Goal: Task Accomplishment & Management: Complete application form

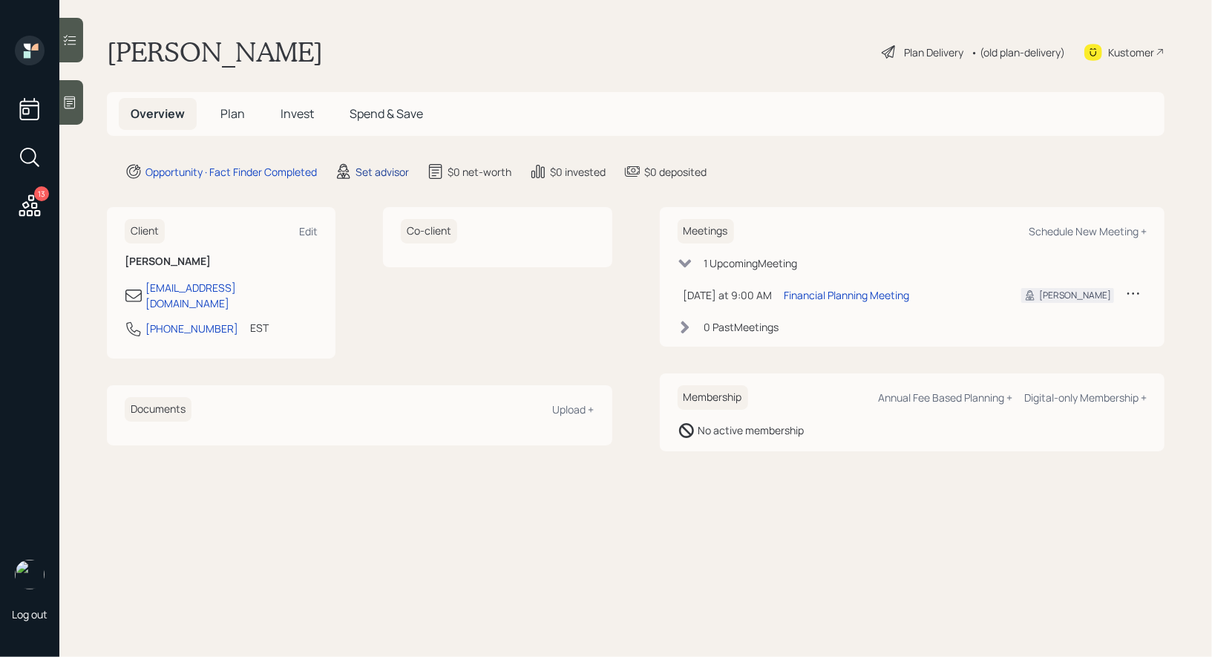
click at [387, 166] on div "Set advisor" at bounding box center [382, 172] width 53 height 16
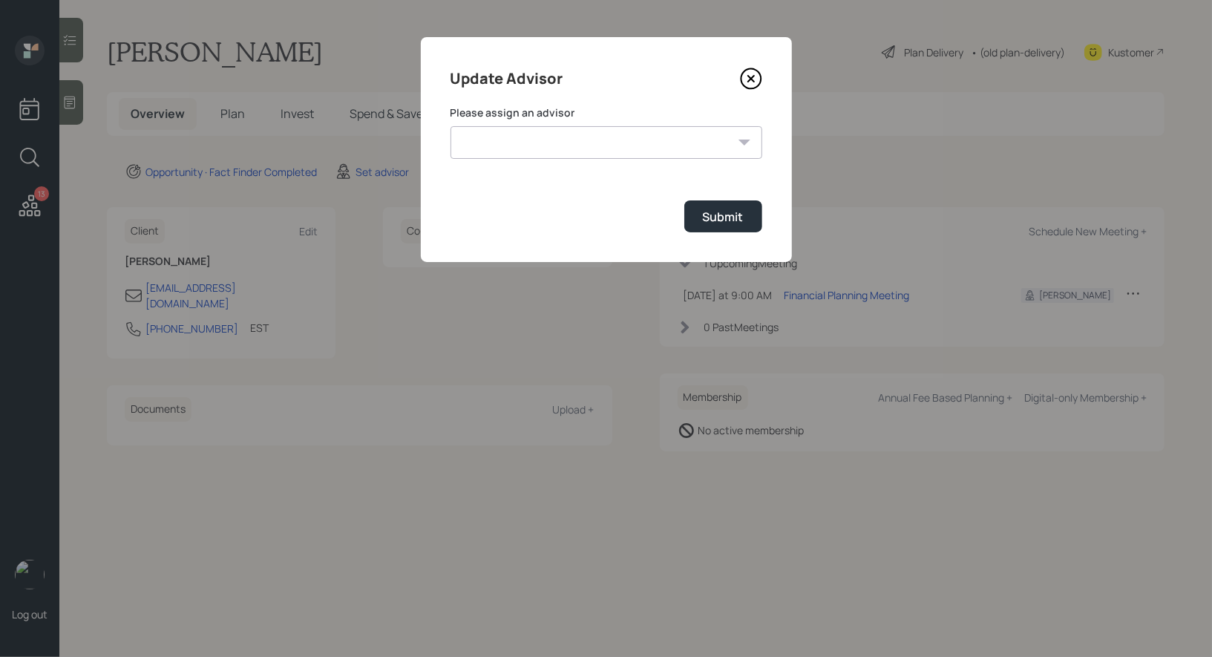
click at [517, 145] on select "[PERSON_NAME] [PERSON_NAME] [PERSON_NAME] [PERSON_NAME] End [PERSON_NAME] [PERS…" at bounding box center [607, 142] width 312 height 33
select select "8b79112e-3cfb-44f9-89e7-15267fe946c1"
click at [451, 126] on select "[PERSON_NAME] [PERSON_NAME] [PERSON_NAME] [PERSON_NAME] End [PERSON_NAME] [PERS…" at bounding box center [607, 142] width 312 height 33
click at [724, 223] on div "Submit" at bounding box center [723, 217] width 41 height 16
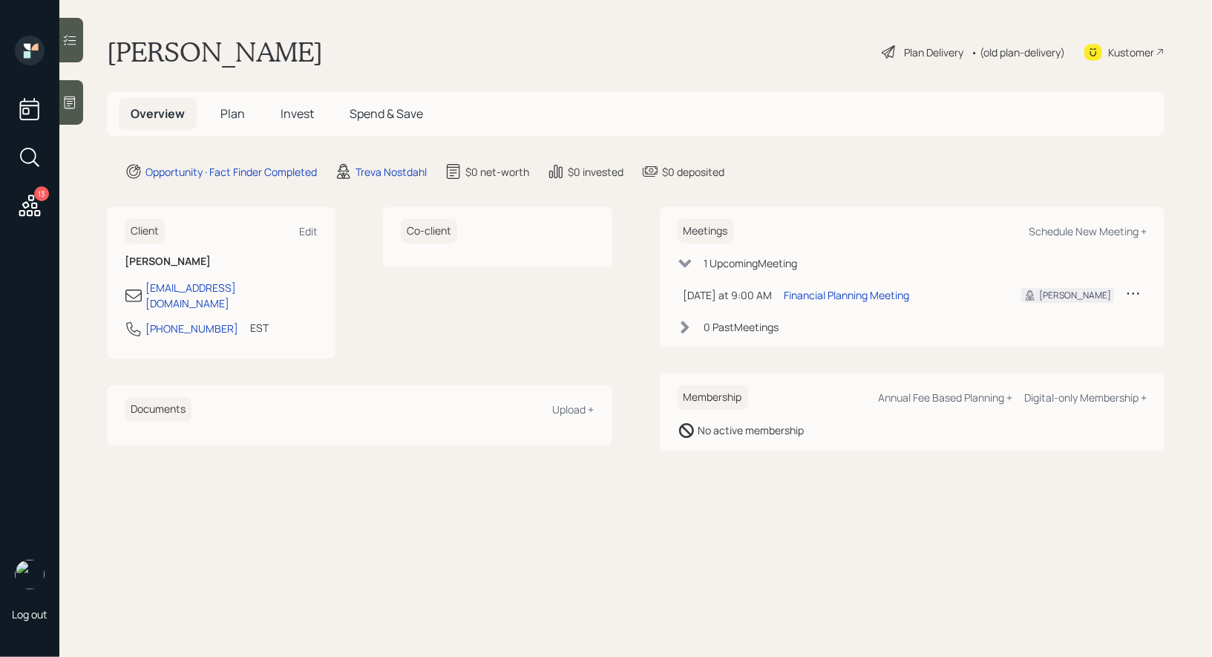
click at [79, 105] on div at bounding box center [71, 102] width 24 height 45
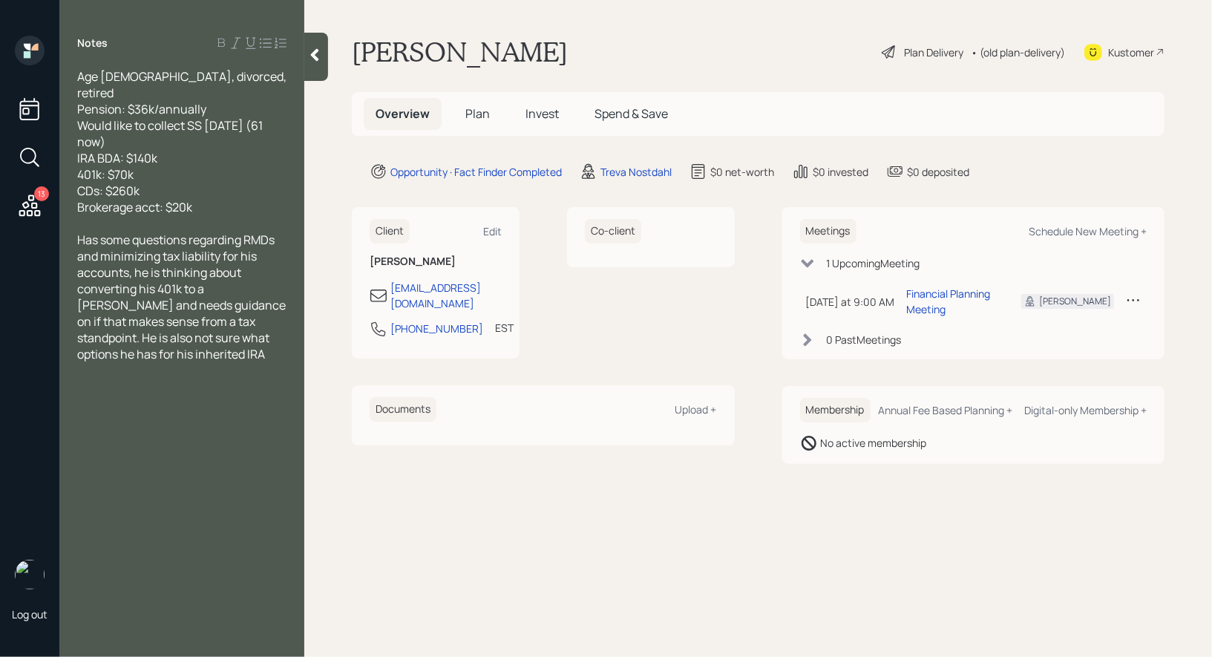
click at [469, 116] on span "Plan" at bounding box center [477, 113] width 24 height 16
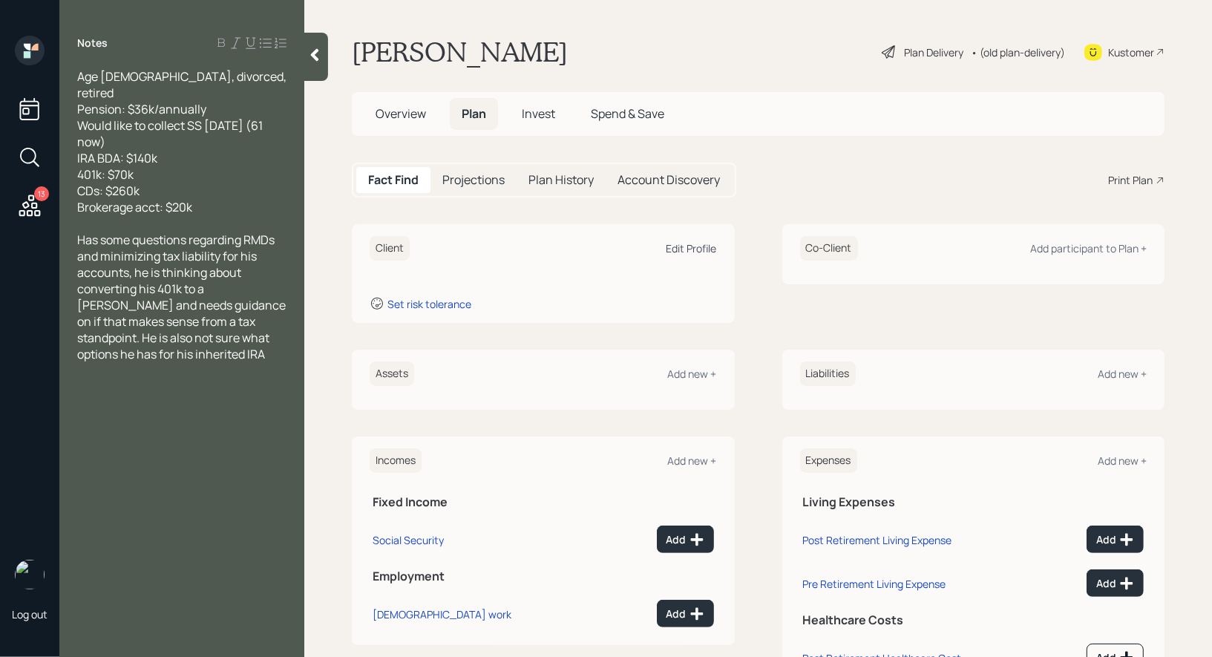
click at [701, 246] on div "Edit Profile" at bounding box center [692, 248] width 50 height 14
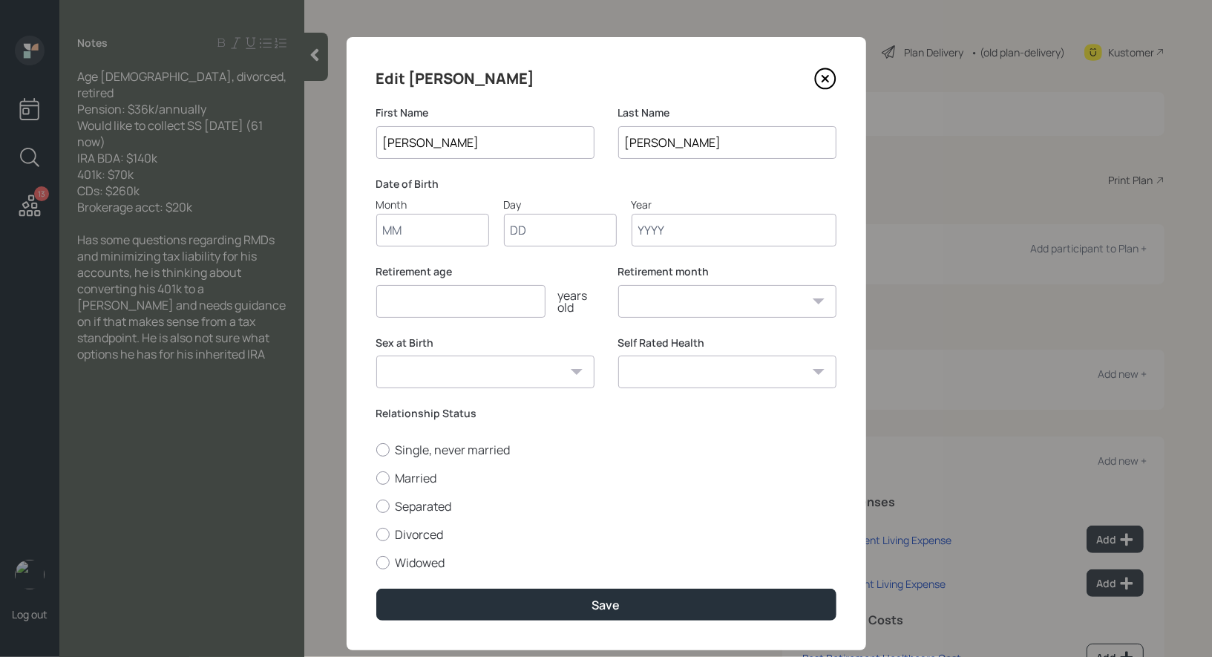
click at [447, 221] on input "Month" at bounding box center [432, 230] width 113 height 33
type input "01"
type input "1965"
select select "1"
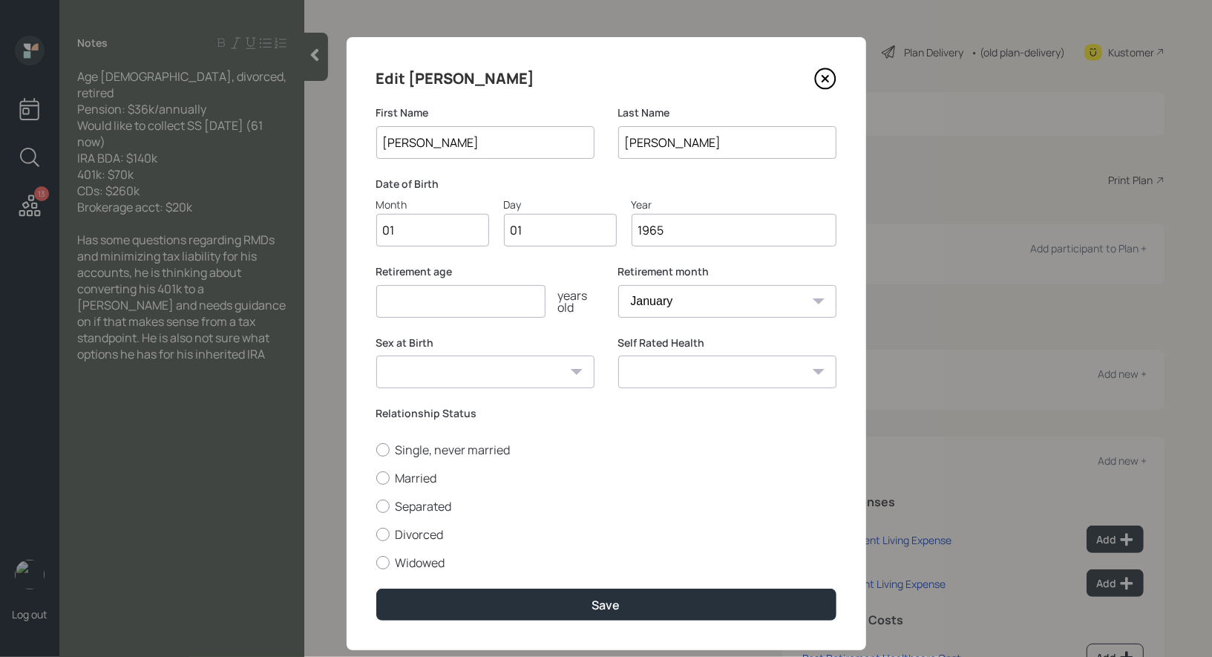
type input "1965"
click at [410, 308] on input "number" at bounding box center [460, 301] width 169 height 33
type input "57"
click at [382, 533] on div at bounding box center [382, 534] width 13 height 13
click at [376, 534] on input "Divorced" at bounding box center [376, 534] width 1 height 1
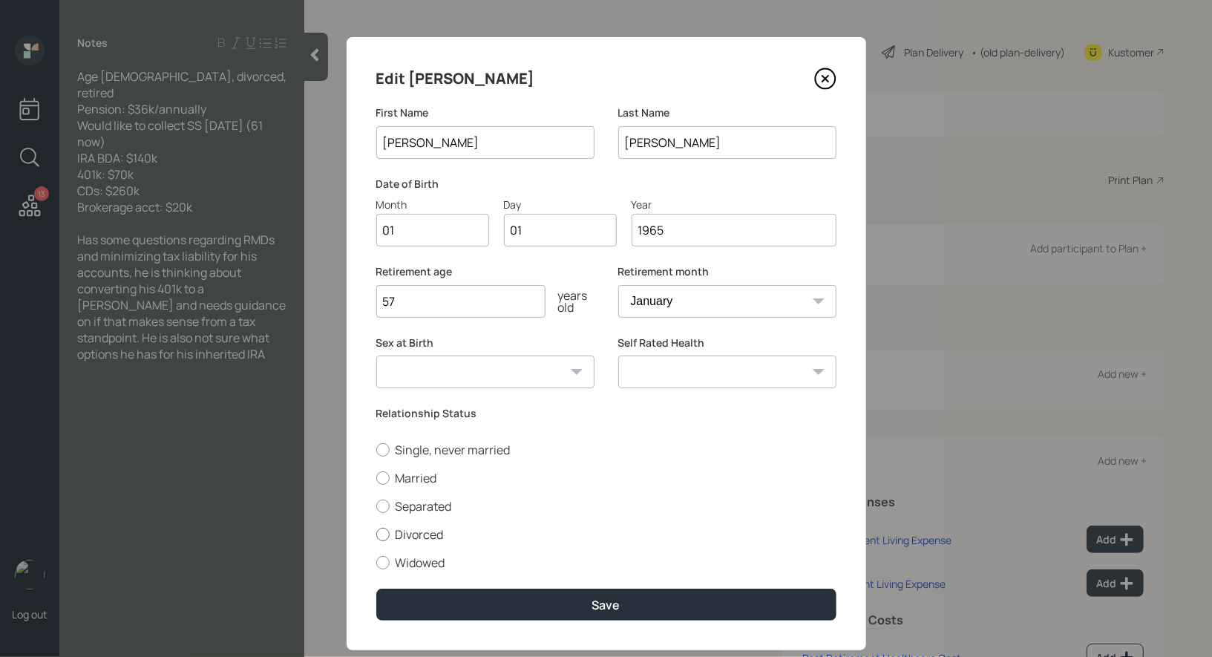
radio input "true"
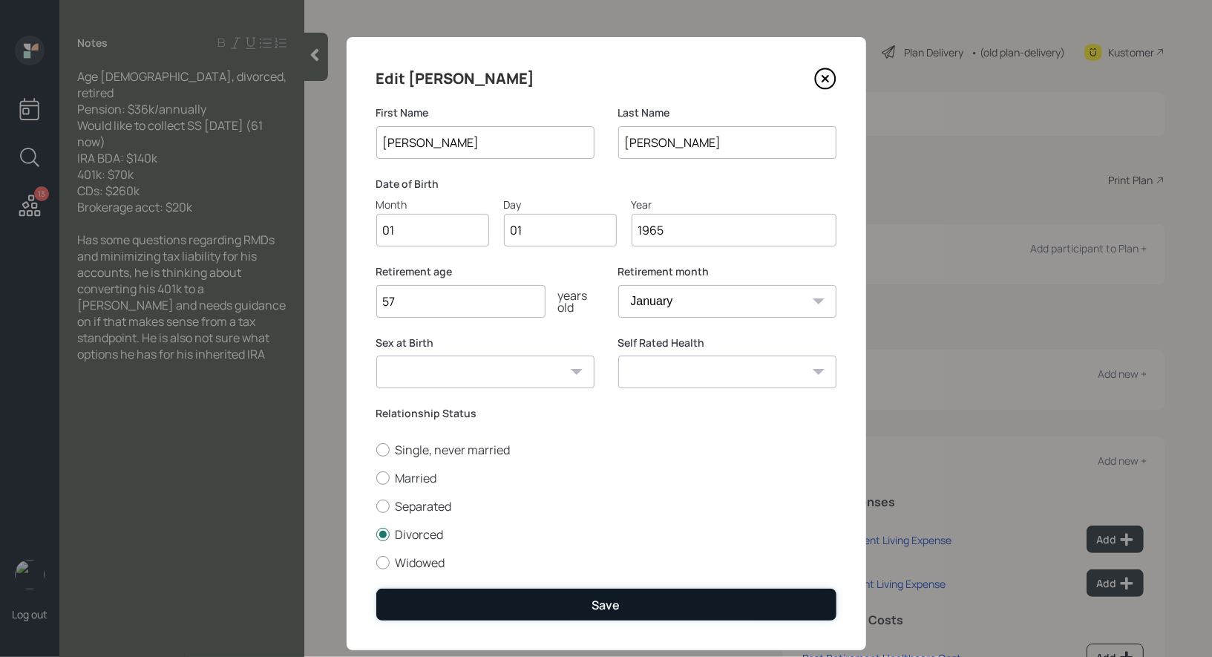
click at [431, 612] on button "Save" at bounding box center [606, 605] width 460 height 32
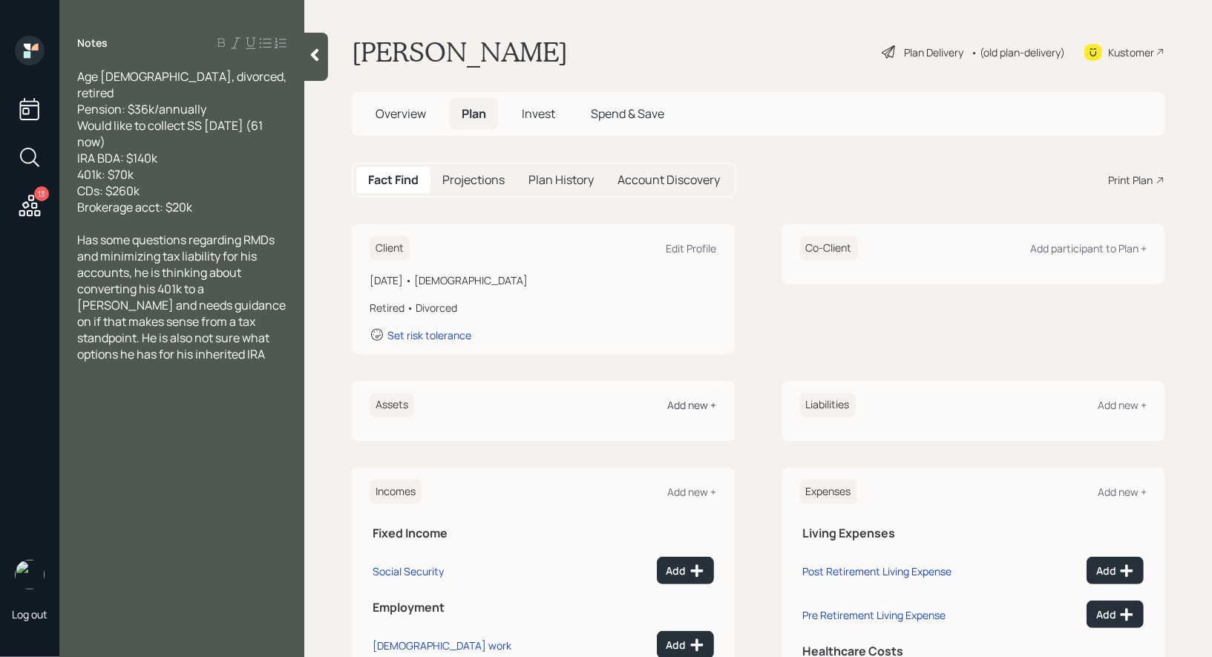
click at [687, 410] on div "Add new +" at bounding box center [692, 405] width 49 height 14
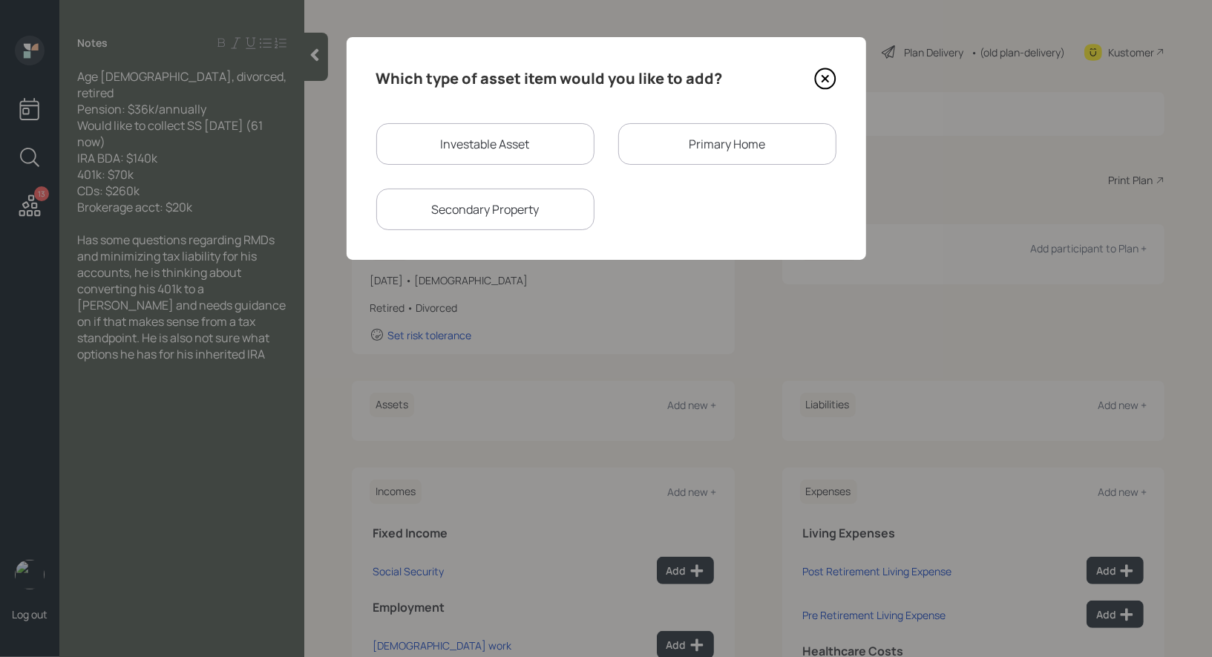
click at [485, 134] on div "Investable Asset" at bounding box center [485, 144] width 218 height 42
select select "taxable"
select select "balanced"
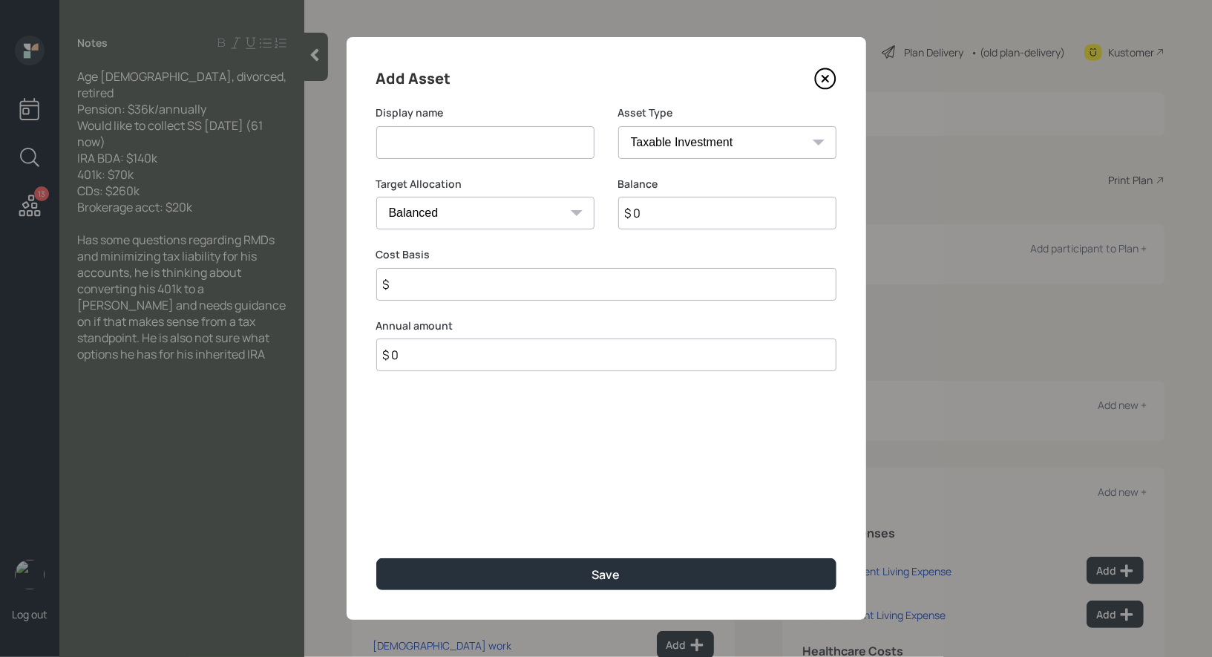
click at [478, 142] on input at bounding box center [485, 142] width 218 height 33
type input "IRA"
click at [684, 145] on select "SEP [PERSON_NAME] IRA 401(k) [PERSON_NAME] 401(k) 403(b) [PERSON_NAME] 403(b) 4…" at bounding box center [727, 142] width 218 height 33
select select "ira"
click at [618, 126] on select "SEP [PERSON_NAME] IRA 401(k) [PERSON_NAME] 401(k) 403(b) [PERSON_NAME] 403(b) 4…" at bounding box center [727, 142] width 218 height 33
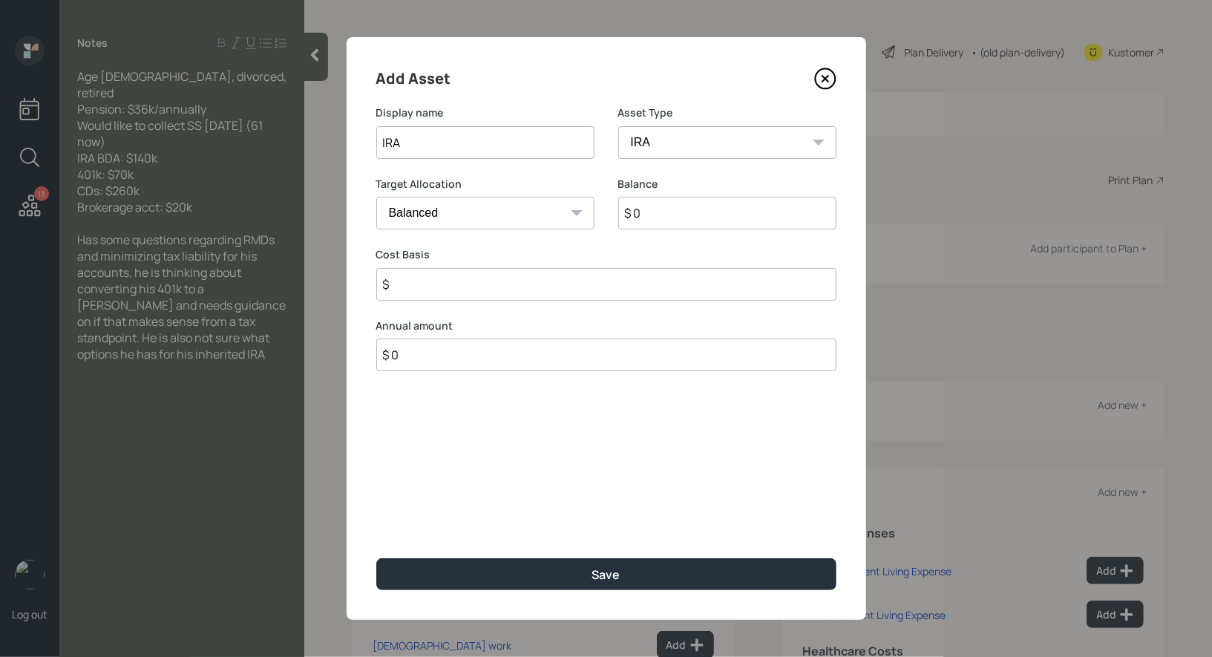
type input "$"
click at [650, 217] on input "$ 0" at bounding box center [727, 213] width 218 height 33
type input "$ 140,000"
click at [544, 287] on input "$" at bounding box center [606, 284] width 460 height 33
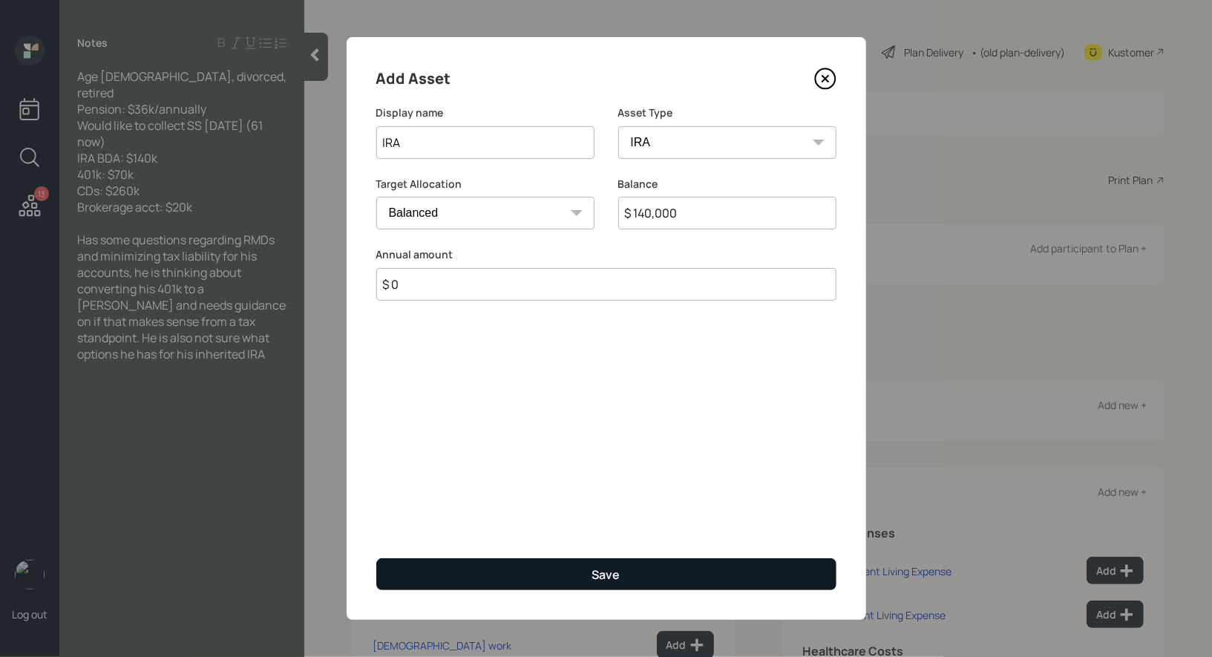
type input "$ 0"
click at [560, 571] on button "Save" at bounding box center [606, 574] width 460 height 32
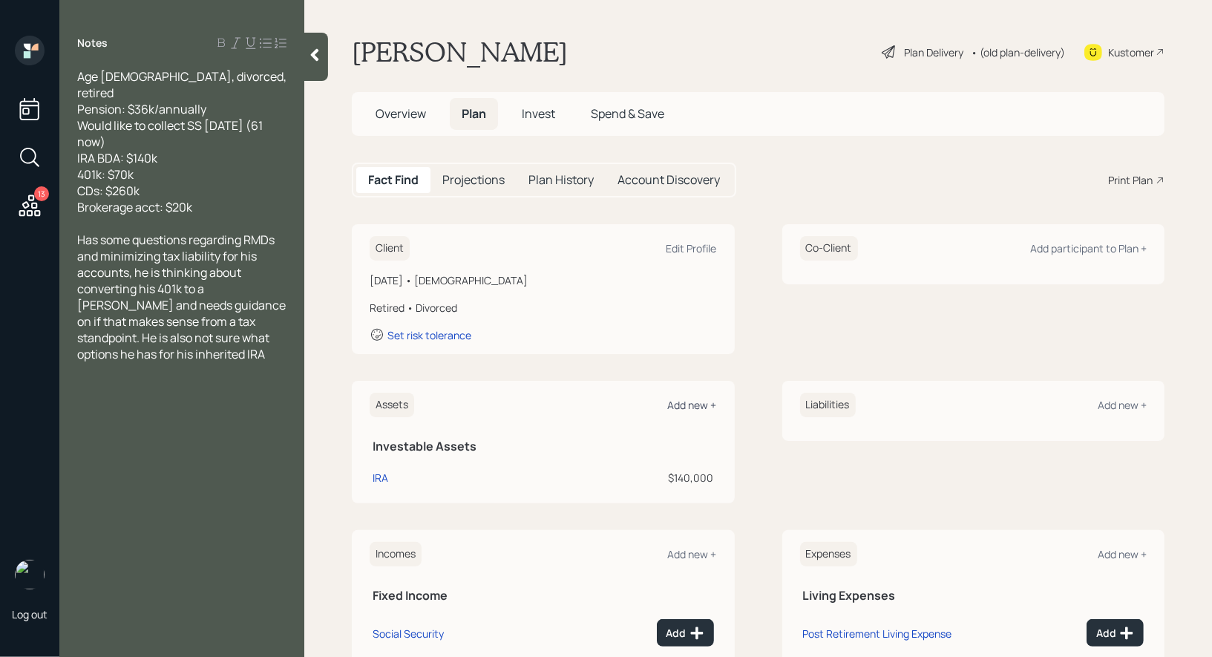
click at [692, 400] on div "Add new +" at bounding box center [692, 405] width 49 height 14
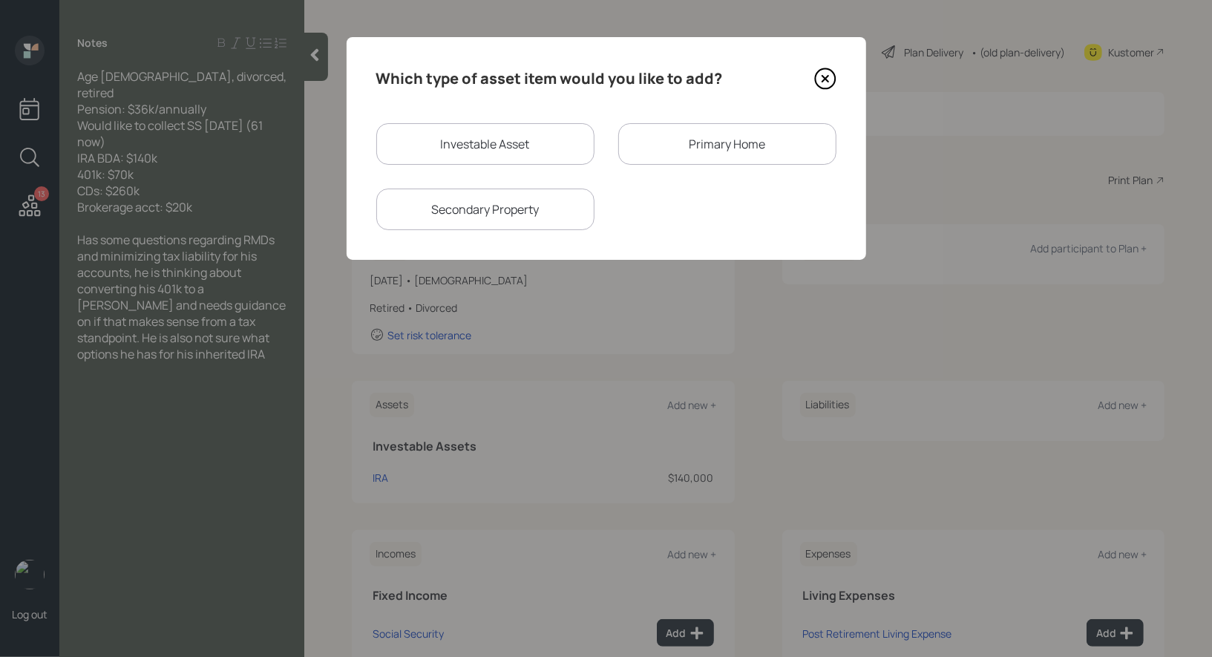
click at [514, 138] on div "Investable Asset" at bounding box center [485, 144] width 218 height 42
select select "taxable"
select select "balanced"
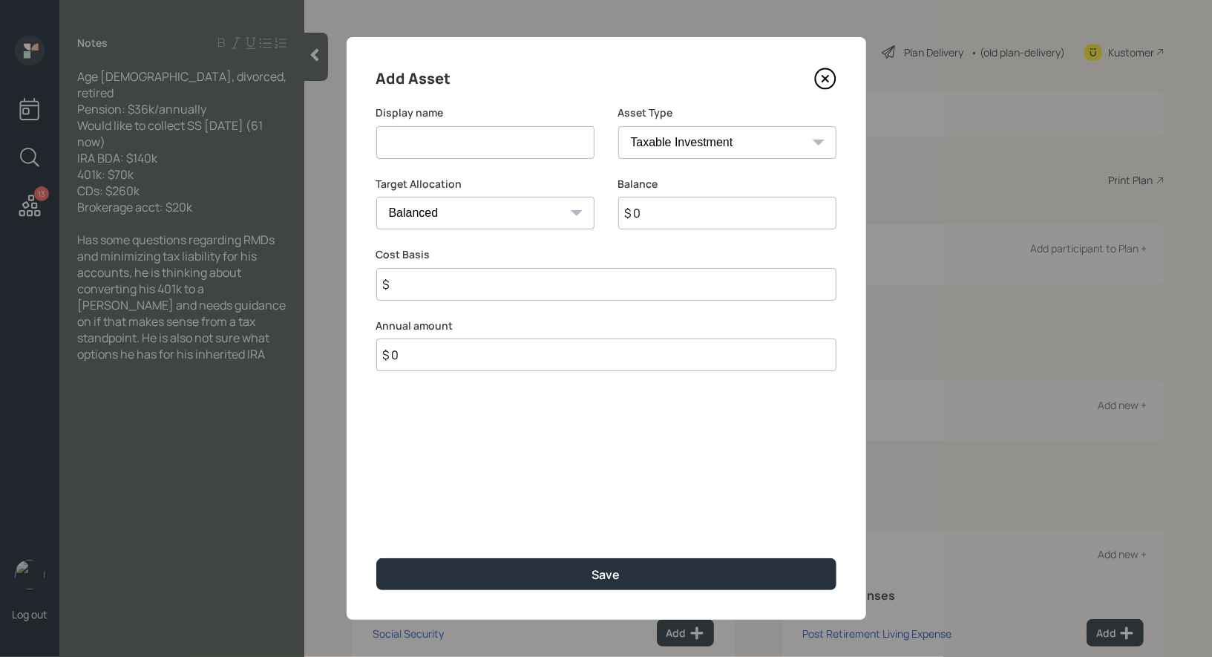
click at [497, 140] on input at bounding box center [485, 142] width 218 height 33
type input "401k"
click at [733, 135] on select "SEP [PERSON_NAME] IRA 401(k) [PERSON_NAME] 401(k) 403(b) [PERSON_NAME] 403(b) 4…" at bounding box center [727, 142] width 218 height 33
select select "company_sponsored"
click at [618, 126] on select "SEP [PERSON_NAME] IRA 401(k) [PERSON_NAME] 401(k) 403(b) [PERSON_NAME] 403(b) 4…" at bounding box center [727, 142] width 218 height 33
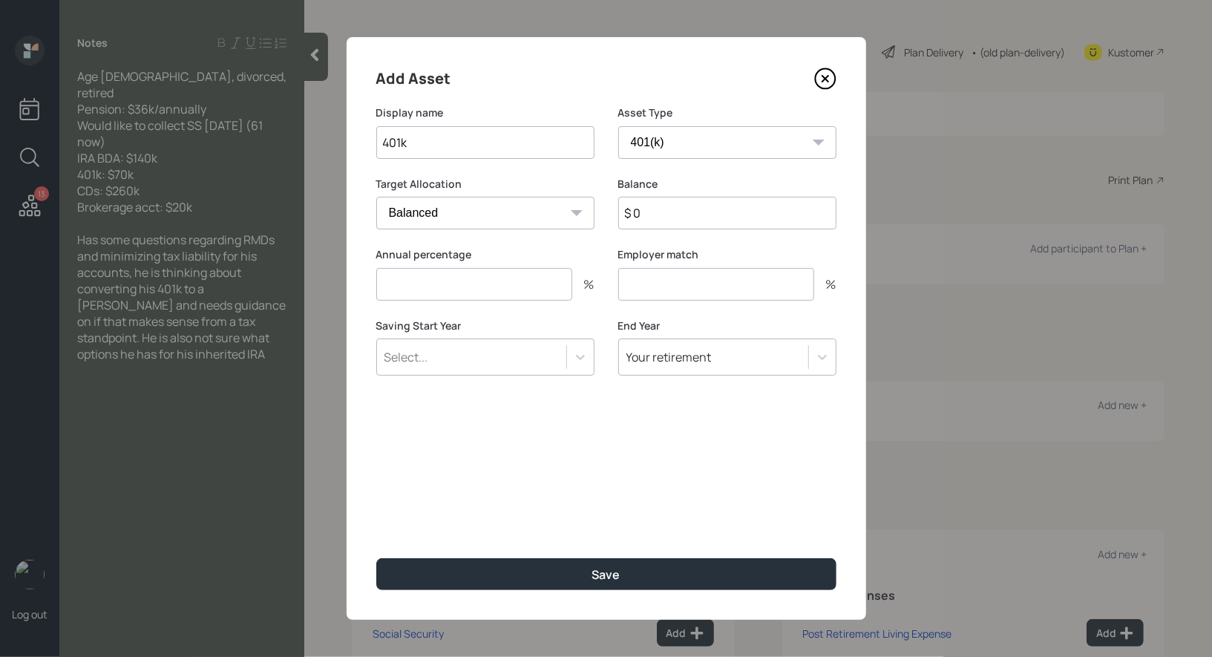
click at [675, 217] on input "$ 0" at bounding box center [727, 213] width 218 height 33
type input "$ 70,000"
click at [511, 278] on input "number" at bounding box center [474, 284] width 196 height 33
type input "0"
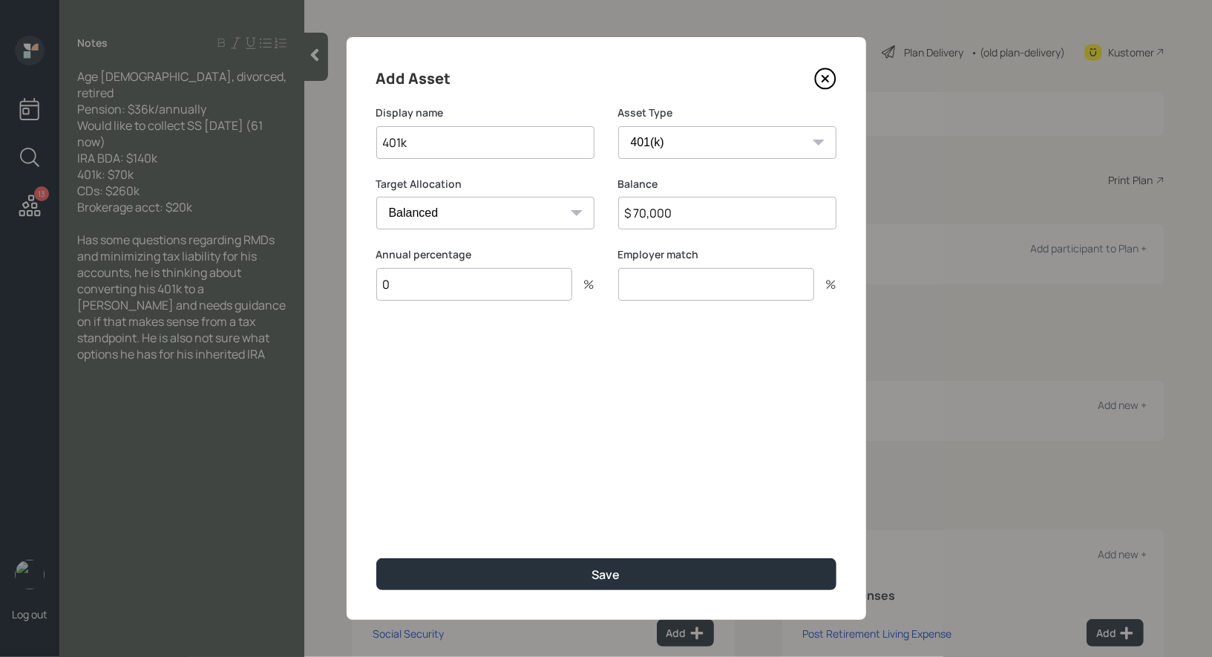
click at [672, 288] on input "number" at bounding box center [716, 284] width 196 height 33
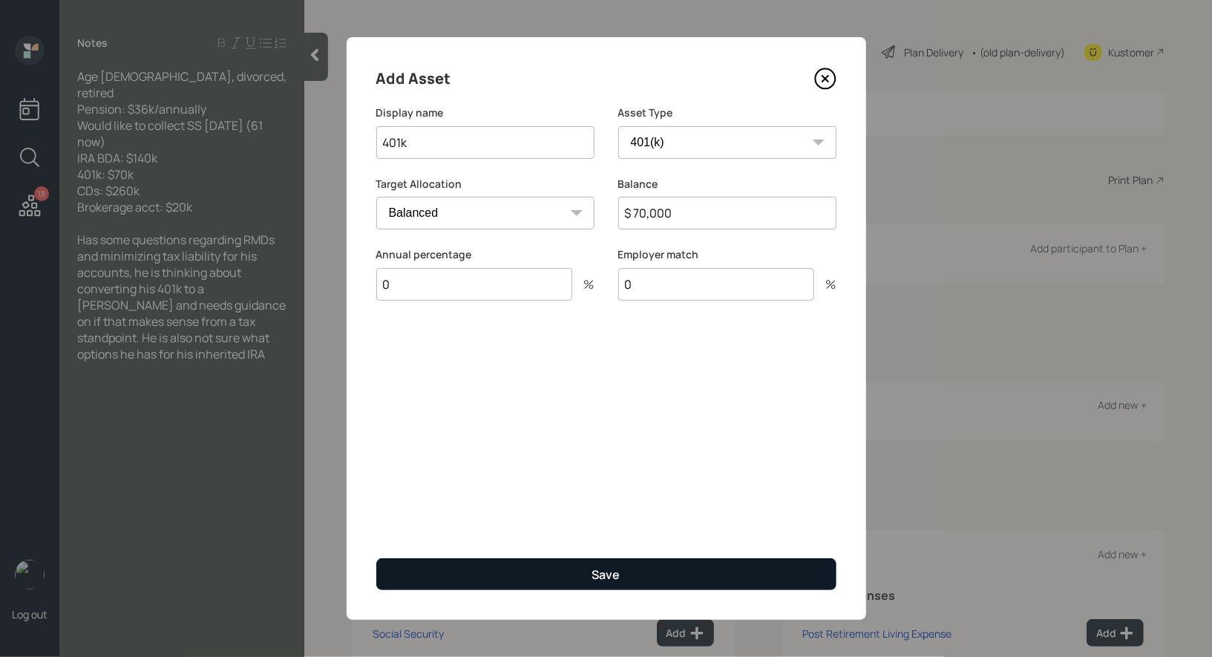
type input "0"
click at [558, 572] on button "Save" at bounding box center [606, 574] width 460 height 32
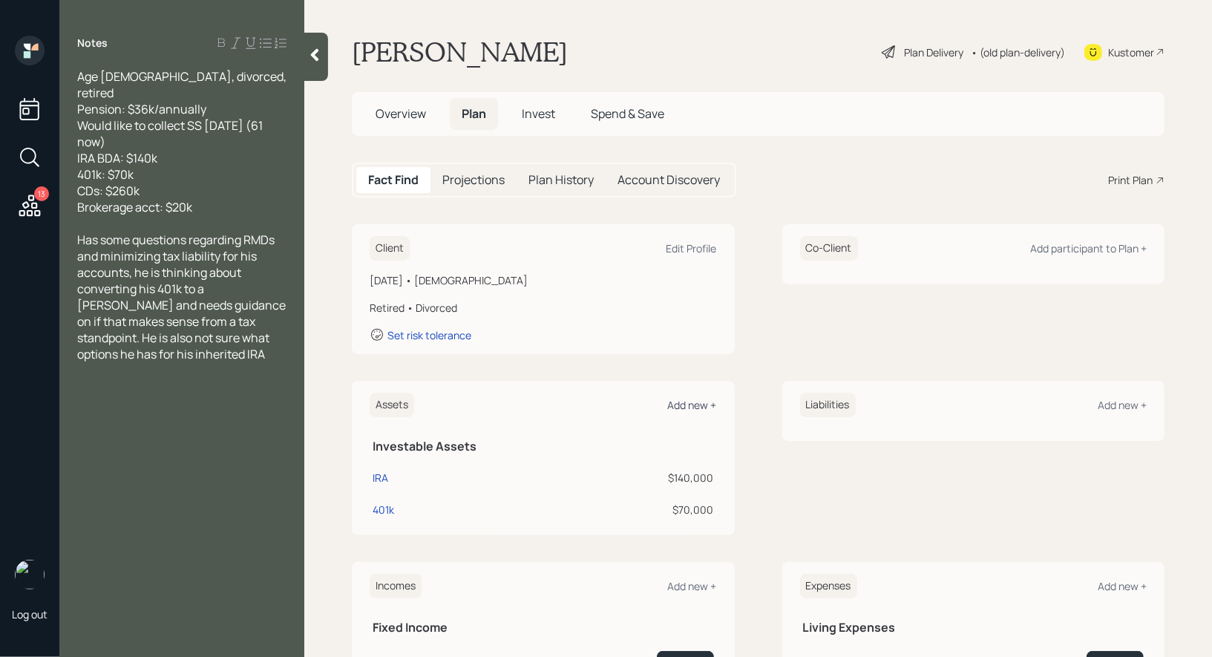
click at [698, 405] on div "Add new +" at bounding box center [692, 405] width 49 height 14
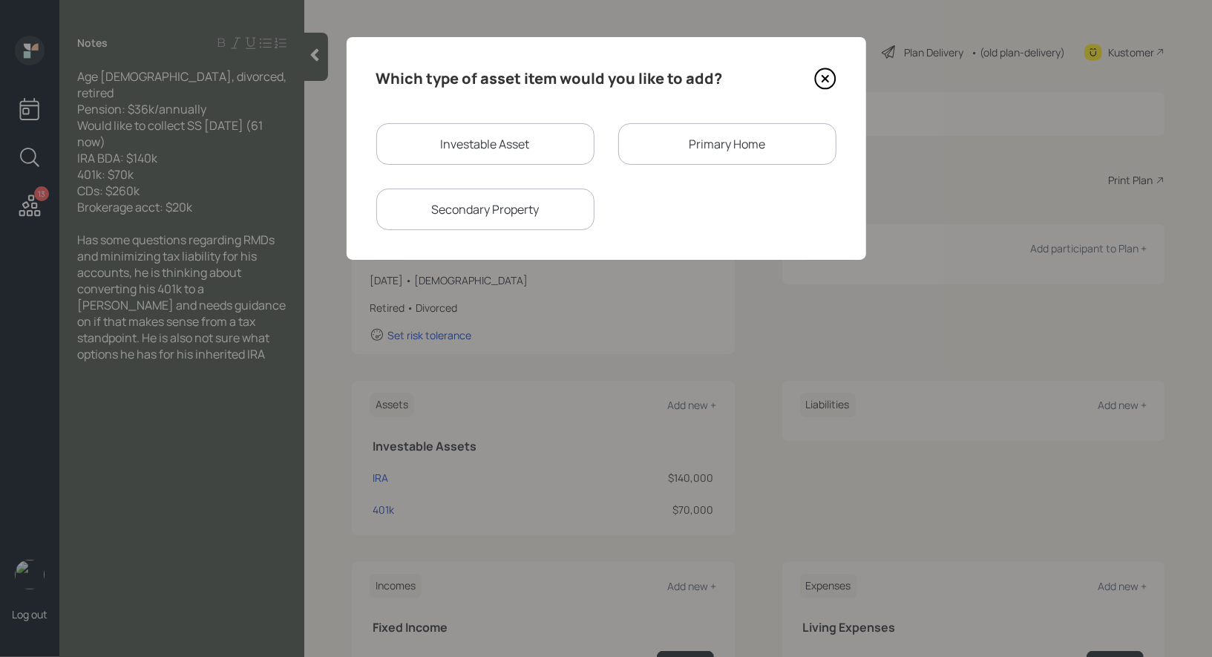
click at [514, 145] on div "Investable Asset" at bounding box center [485, 144] width 218 height 42
select select "taxable"
select select "balanced"
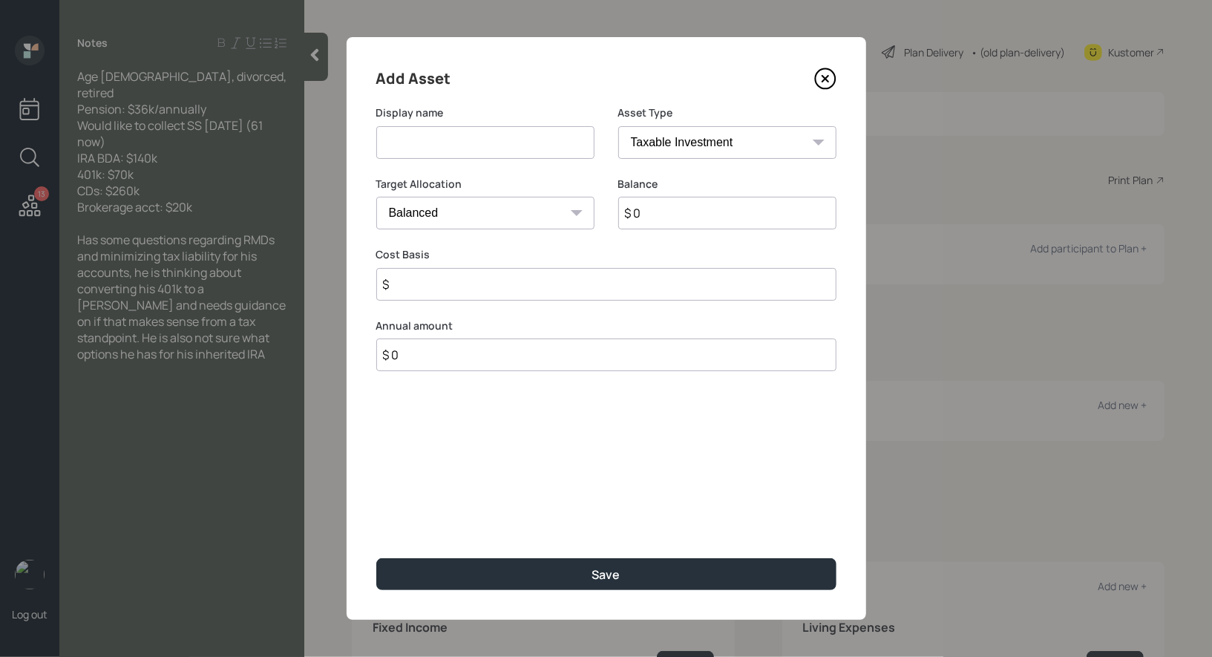
click at [482, 134] on input at bounding box center [485, 142] width 218 height 33
type input "CD's"
click at [680, 223] on input "$ 0" at bounding box center [727, 213] width 218 height 33
type input "$ 260,000"
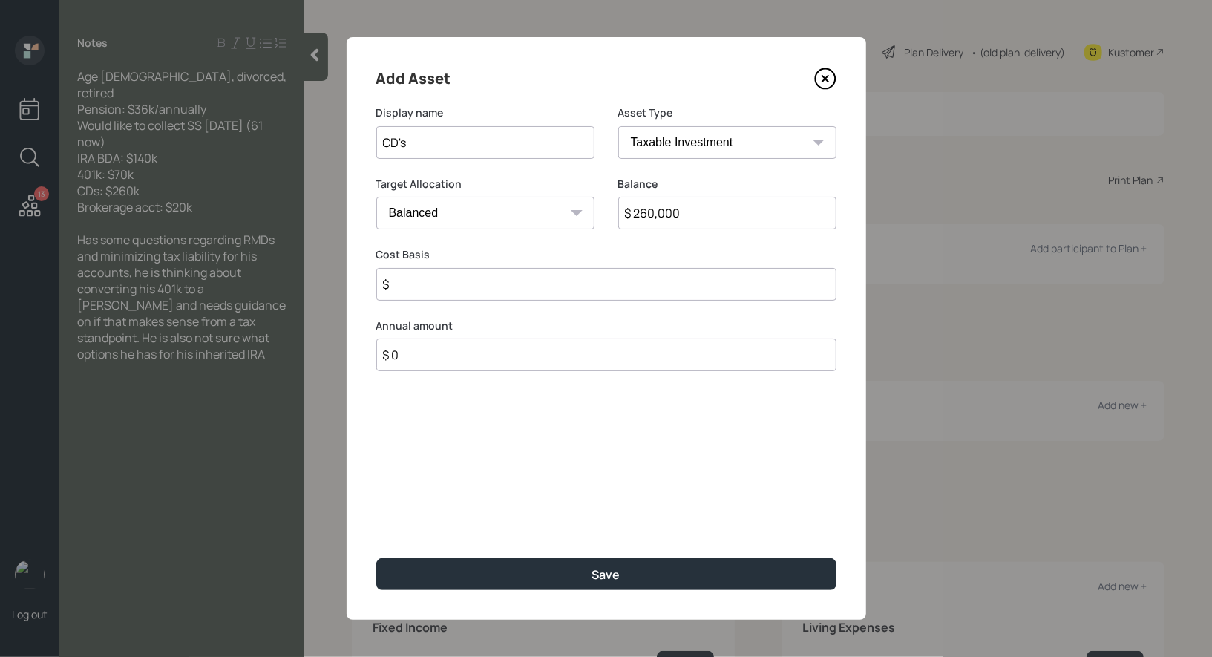
click at [531, 212] on select "Cash Conservative Balanced Aggressive" at bounding box center [485, 213] width 218 height 33
select select "conservative"
click at [376, 197] on select "Cash Conservative Balanced Aggressive" at bounding box center [485, 213] width 218 height 33
click at [498, 290] on input "$" at bounding box center [606, 284] width 460 height 33
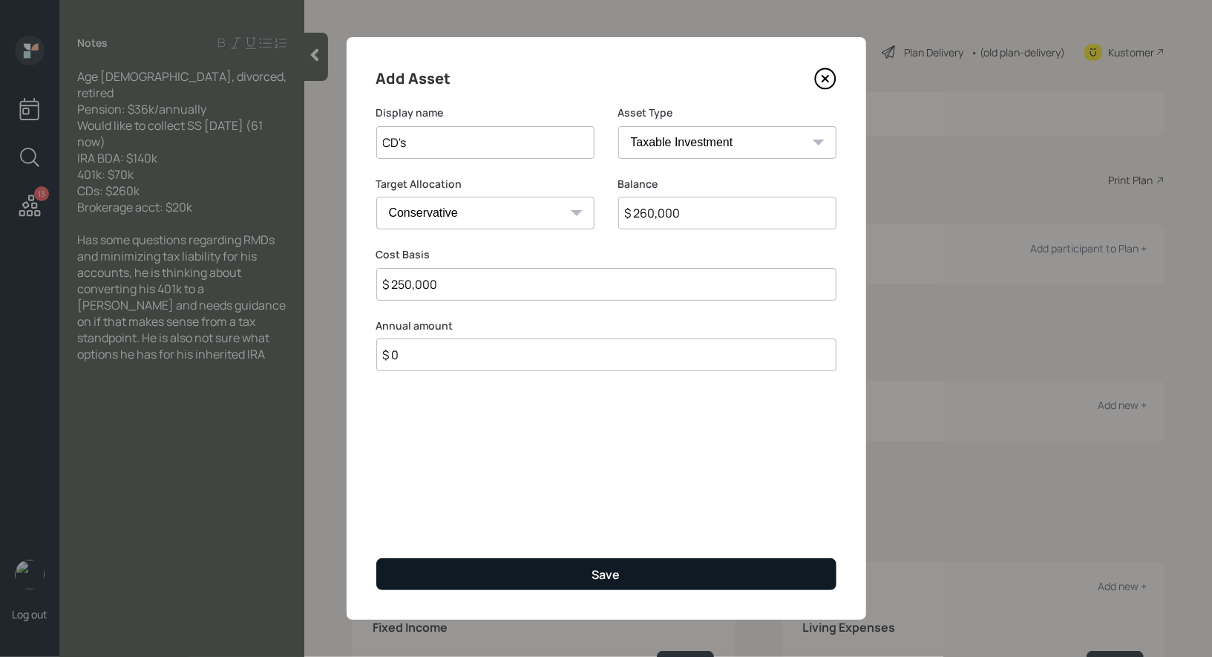
type input "$ 250,000"
click at [468, 571] on button "Save" at bounding box center [606, 574] width 460 height 32
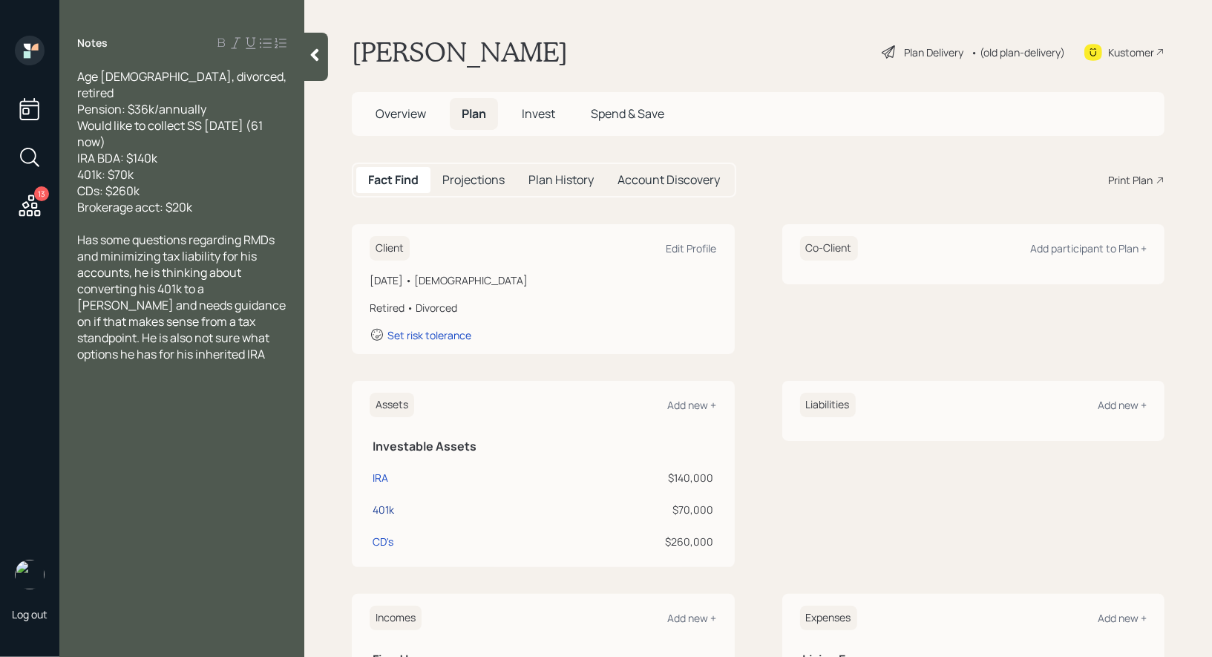
click at [387, 506] on div "401k" at bounding box center [384, 510] width 22 height 16
select select "company_sponsored"
select select "balanced"
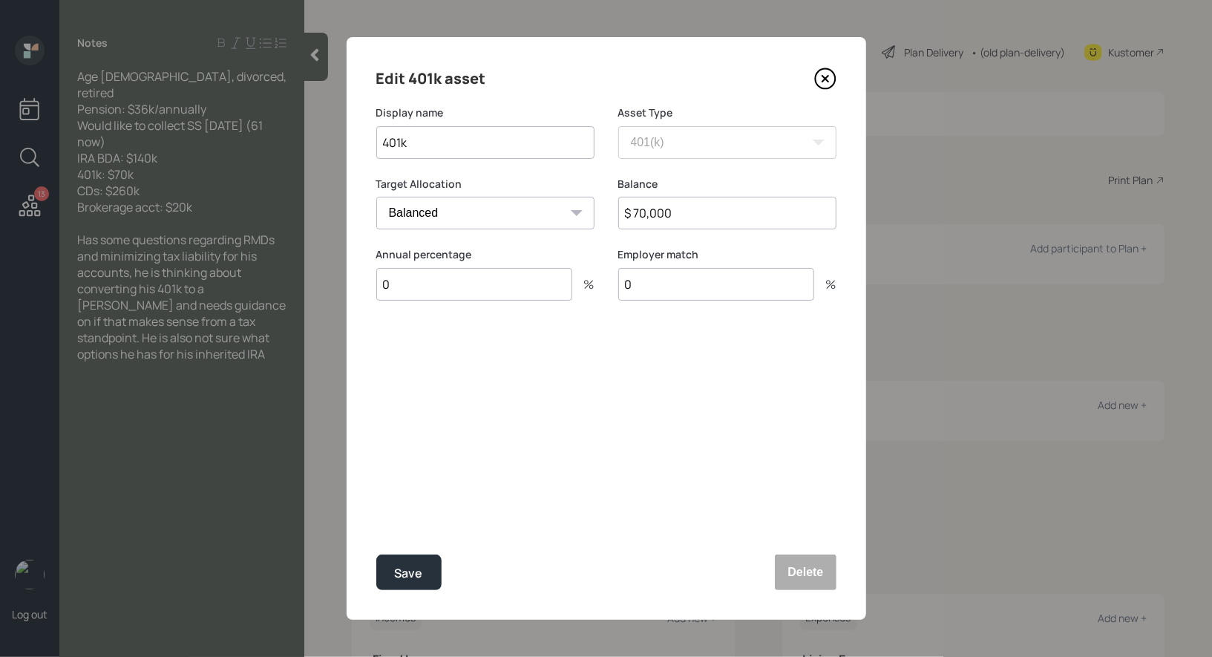
click at [385, 142] on input "401k" at bounding box center [485, 142] width 218 height 33
type input "Former 401k"
click at [407, 573] on div "Save" at bounding box center [409, 573] width 28 height 20
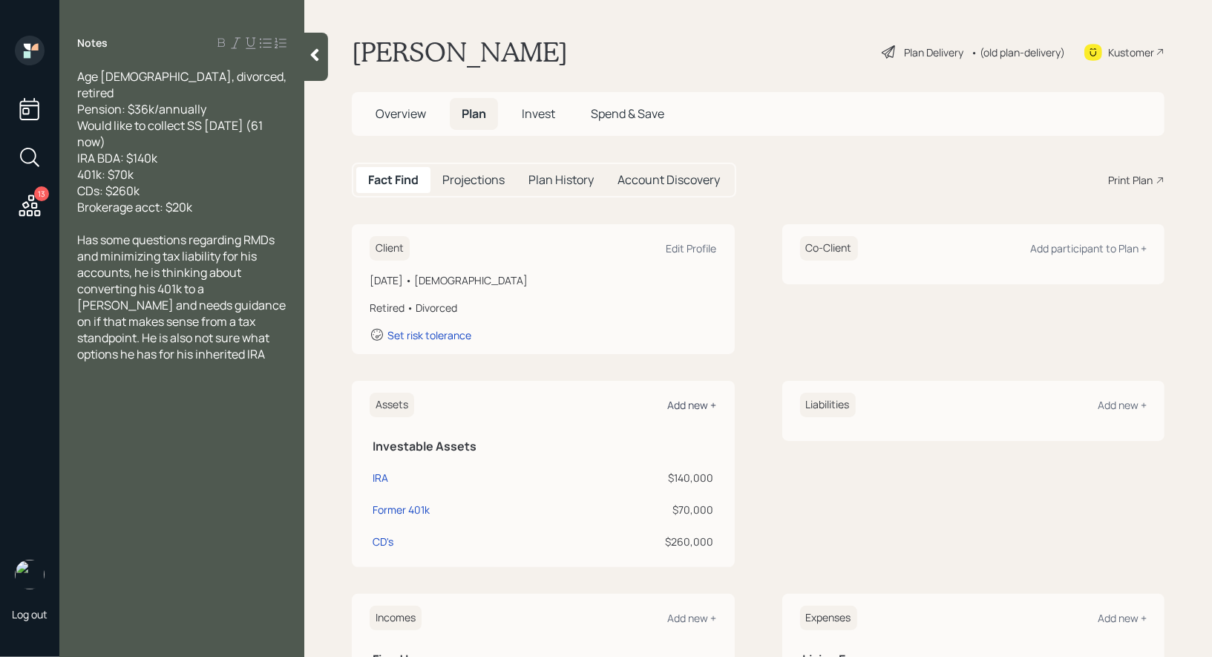
click at [688, 408] on div "Add new +" at bounding box center [692, 405] width 49 height 14
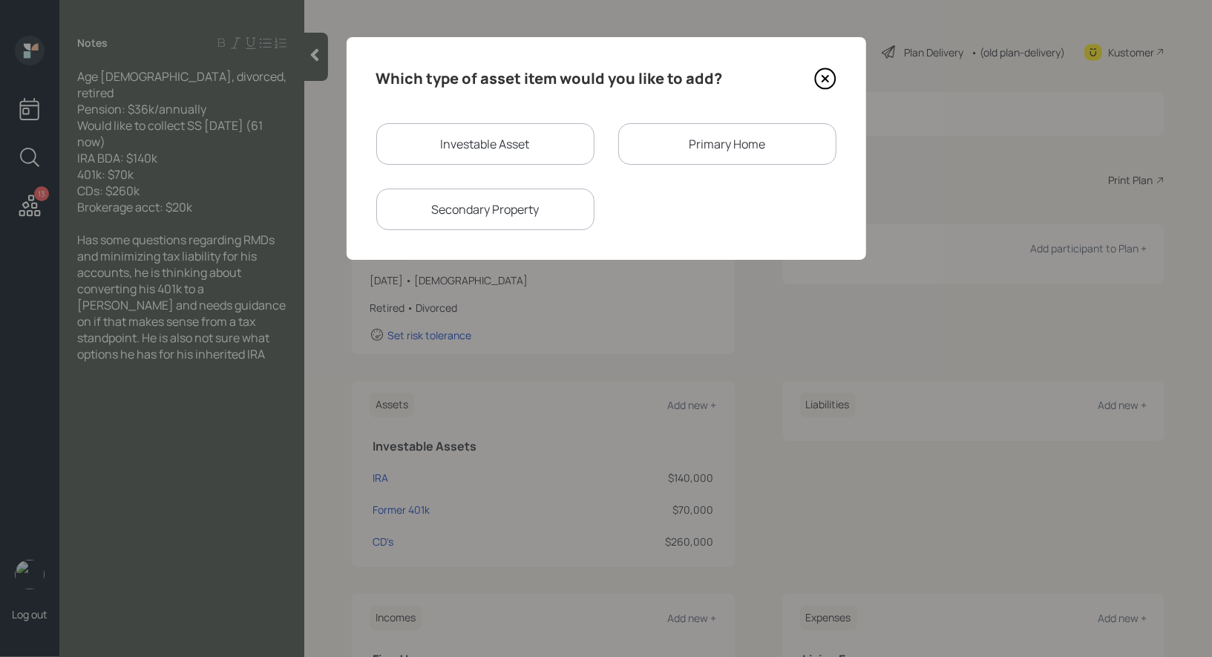
click at [516, 140] on div "Investable Asset" at bounding box center [485, 144] width 218 height 42
select select "taxable"
select select "balanced"
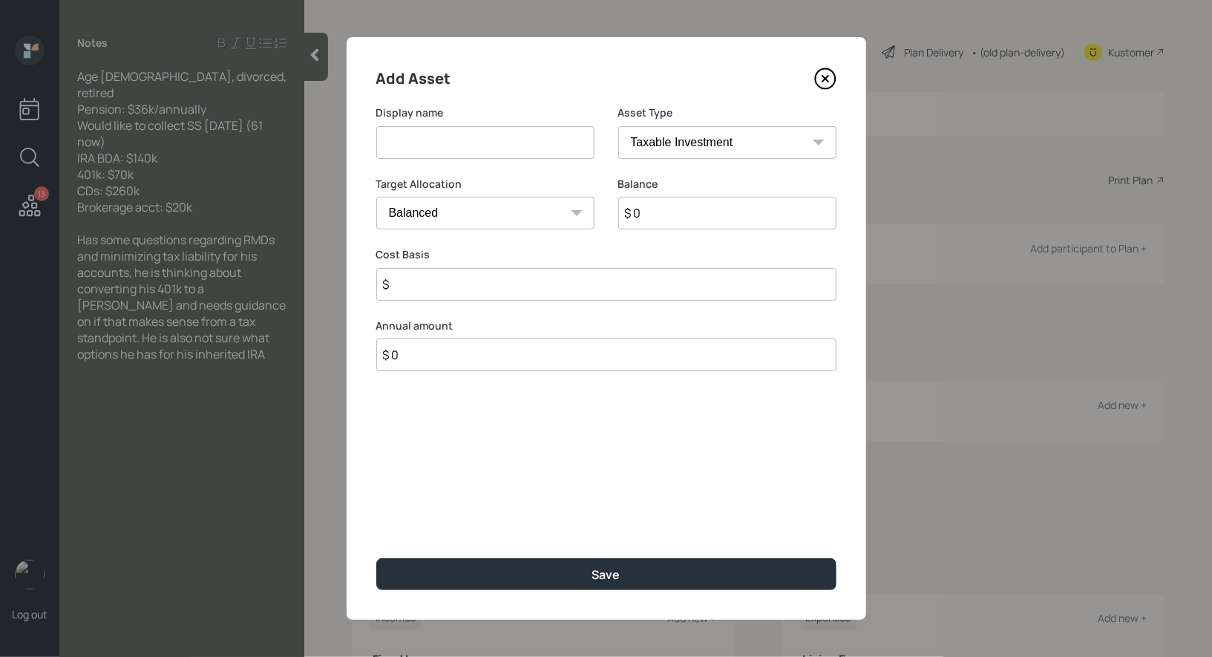
click at [494, 146] on input at bounding box center [485, 142] width 218 height 33
type input "Brokerage"
click at [664, 217] on input "$ 0" at bounding box center [727, 213] width 218 height 33
type input "$ 20,000"
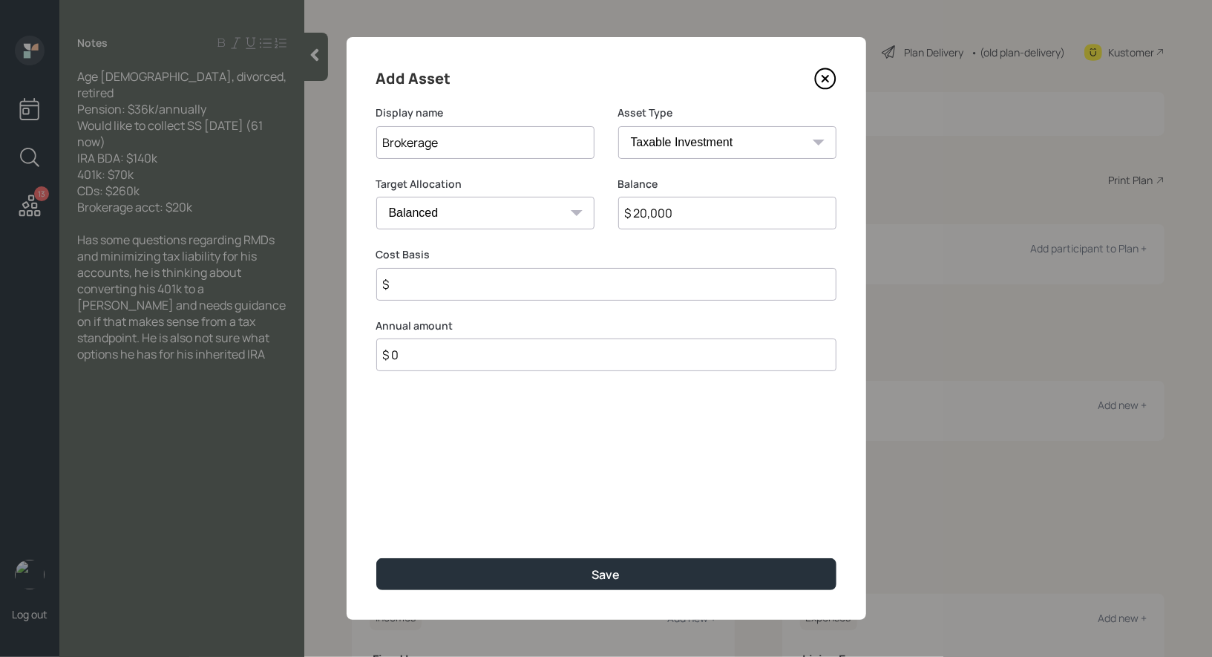
click at [474, 288] on input "$" at bounding box center [606, 284] width 460 height 33
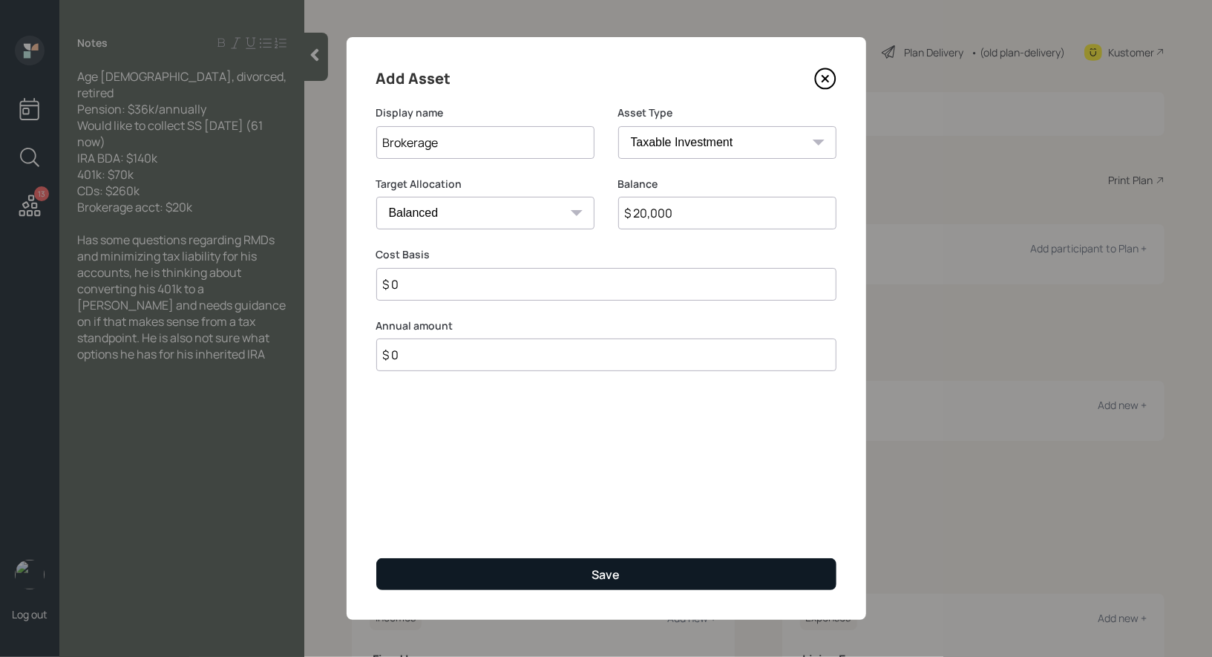
type input "$ 0"
click at [488, 576] on button "Save" at bounding box center [606, 574] width 460 height 32
